Goal: Find specific page/section: Find specific page/section

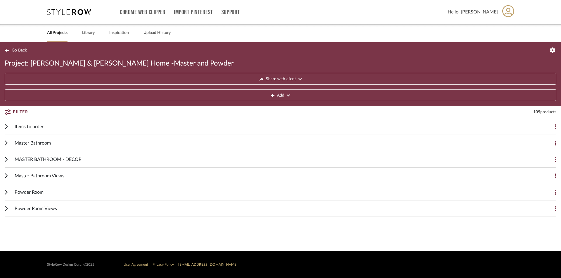
click at [8, 176] on div "Master Bathroom Views Add Item" at bounding box center [281, 175] width 552 height 16
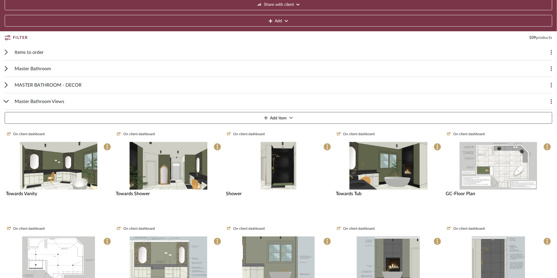
scroll to position [86, 0]
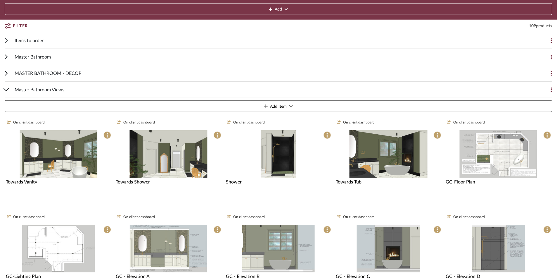
click at [80, 154] on img "0" at bounding box center [58, 154] width 77 height 48
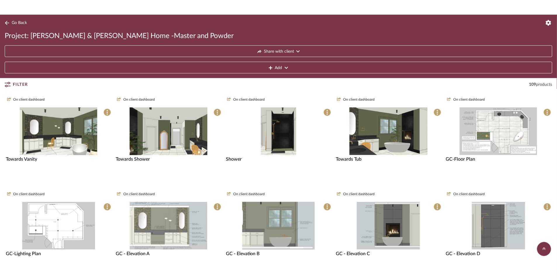
scroll to position [104, 0]
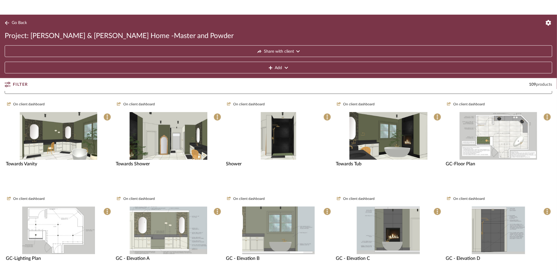
click at [270, 130] on img "0" at bounding box center [279, 136] width 36 height 48
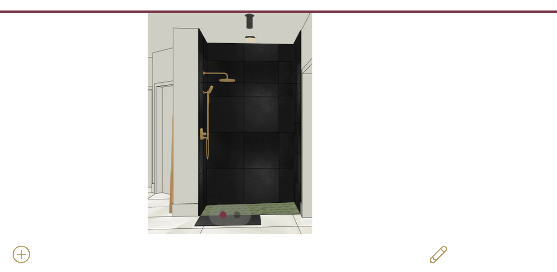
click at [270, 109] on div at bounding box center [281, 110] width 2 height 2
